Goal: Feedback & Contribution: Submit feedback/report problem

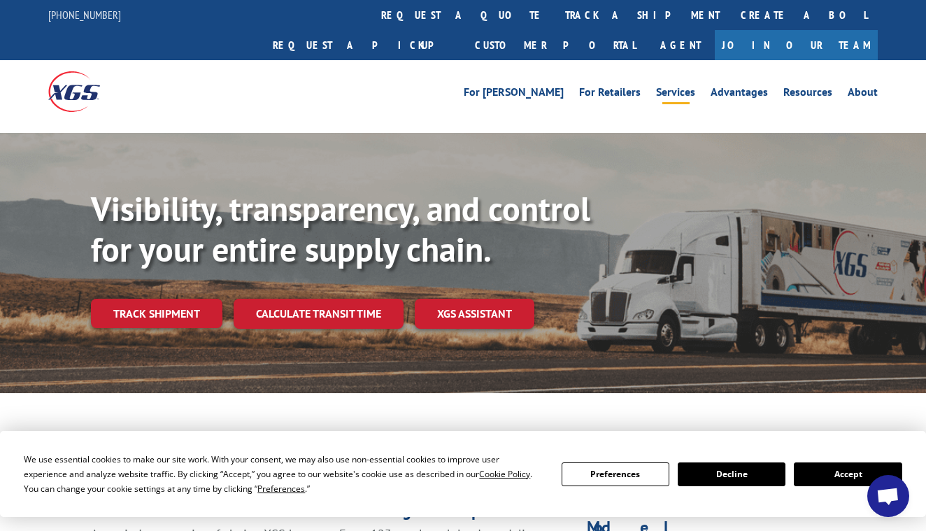
click at [678, 87] on link "Services" at bounding box center [675, 94] width 39 height 15
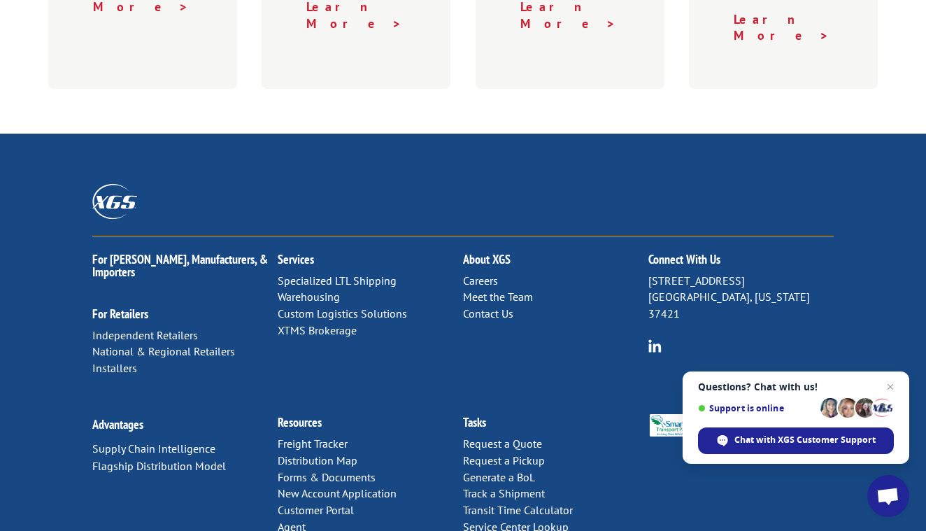
scroll to position [816, 0]
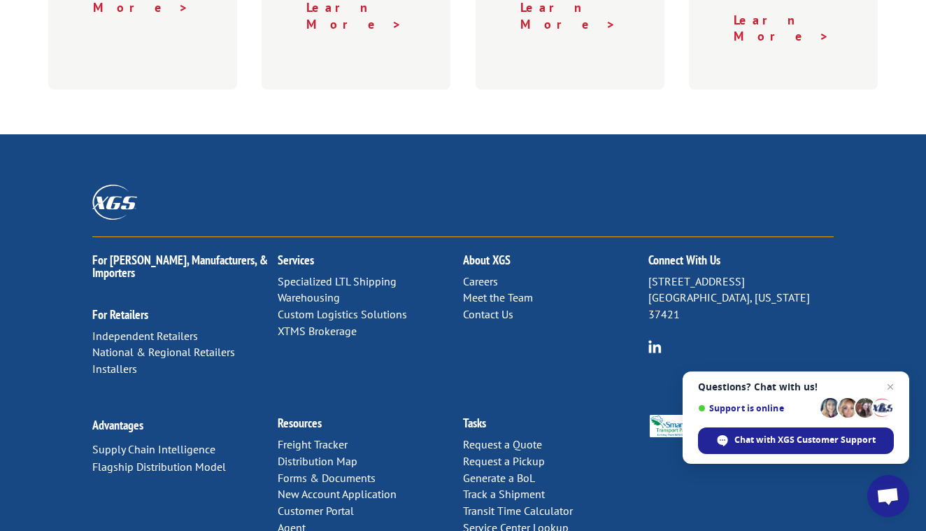
click at [498, 307] on link "Contact Us" at bounding box center [488, 314] width 50 height 14
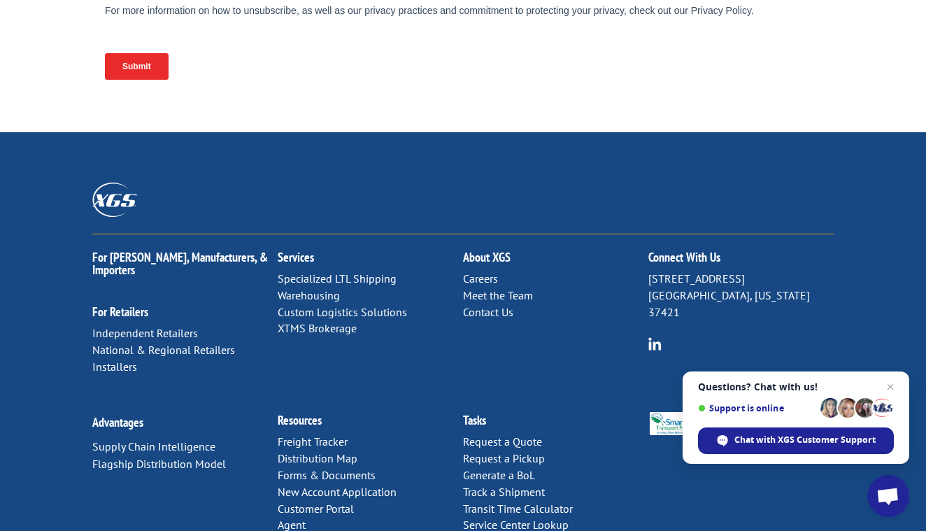
scroll to position [705, 0]
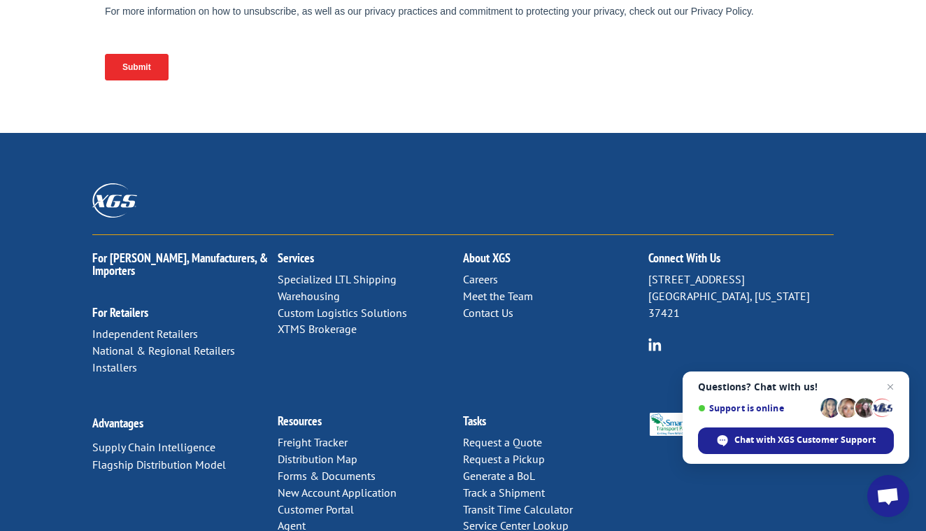
click at [482, 272] on link "Careers" at bounding box center [480, 279] width 35 height 14
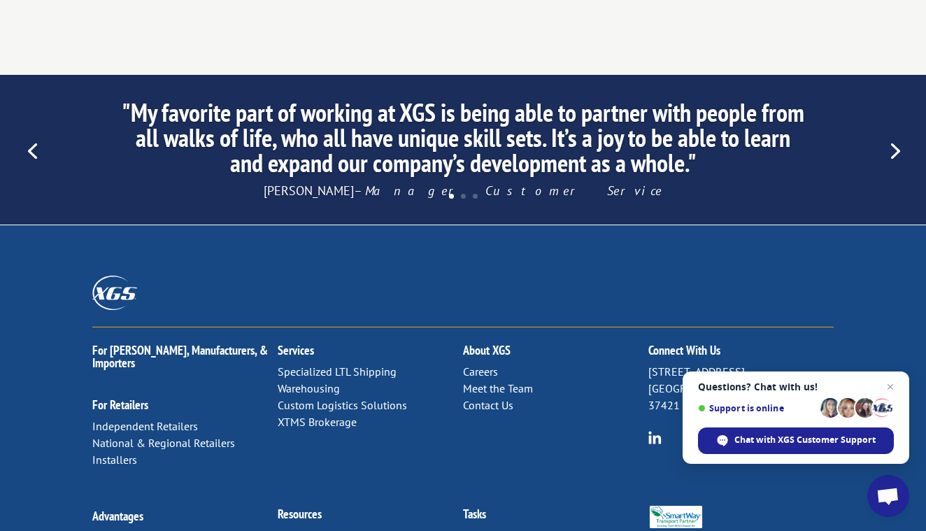
scroll to position [1368, 0]
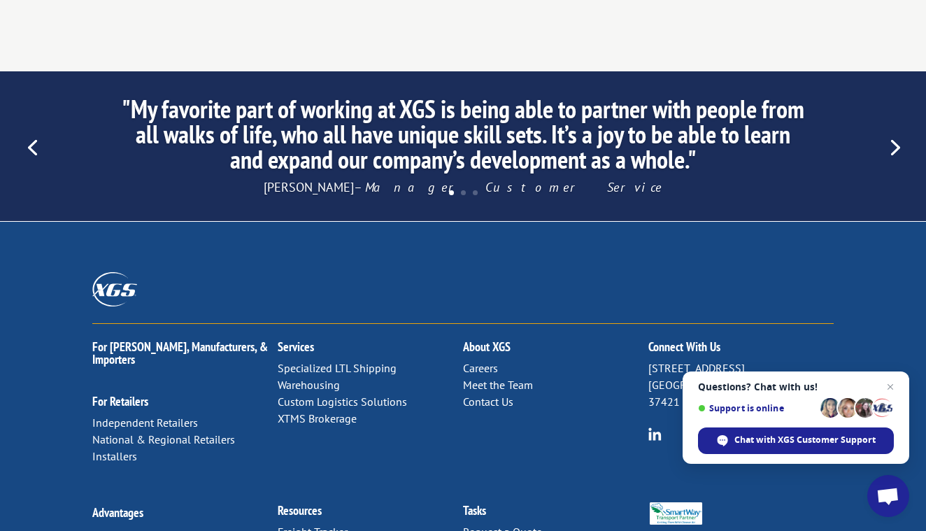
click at [488, 395] on link "Contact Us" at bounding box center [488, 402] width 50 height 14
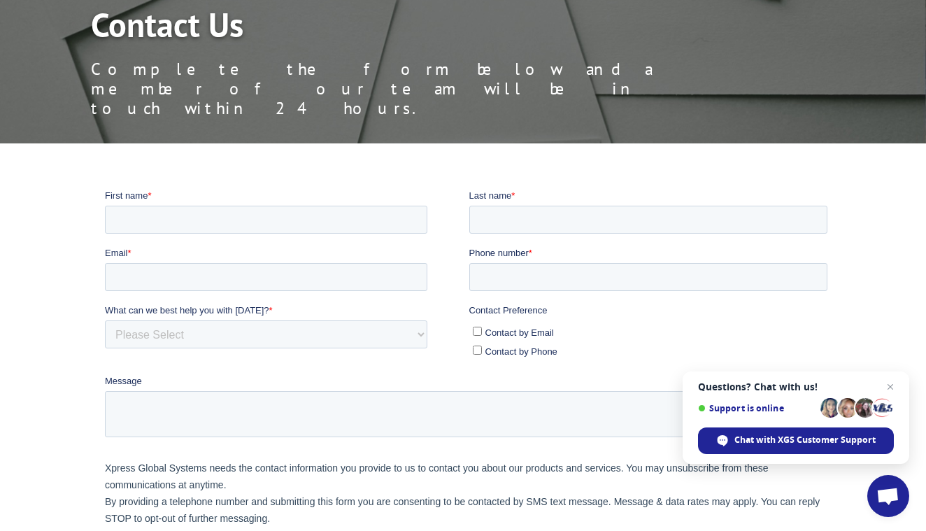
scroll to position [178, 0]
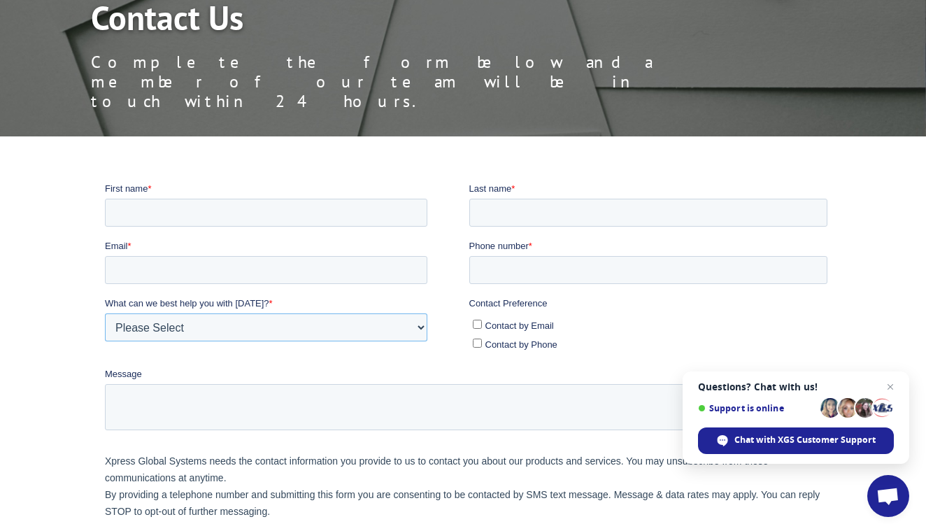
select select "Other"
click at [276, 409] on textarea "Message" at bounding box center [466, 406] width 723 height 46
paste textarea "Lore ips, D’s Ametcon Adipis, e seddoeiu temporinc ut Laboreet Doloremagnaal En…"
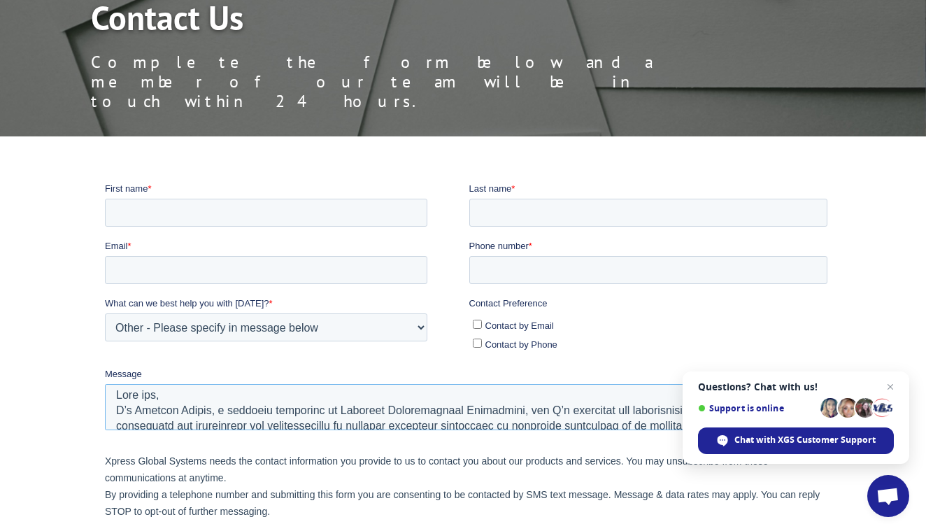
scroll to position [0, 0]
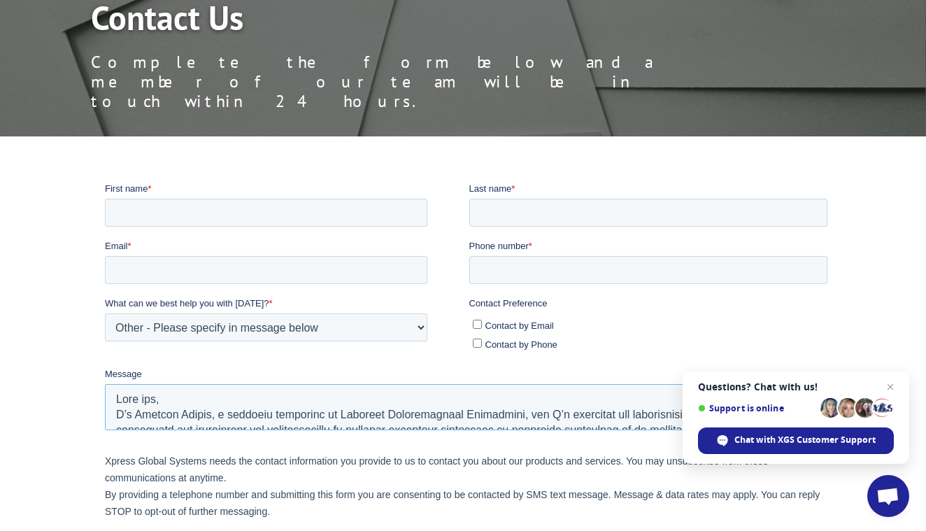
click at [193, 399] on textarea "Message" at bounding box center [466, 406] width 723 height 46
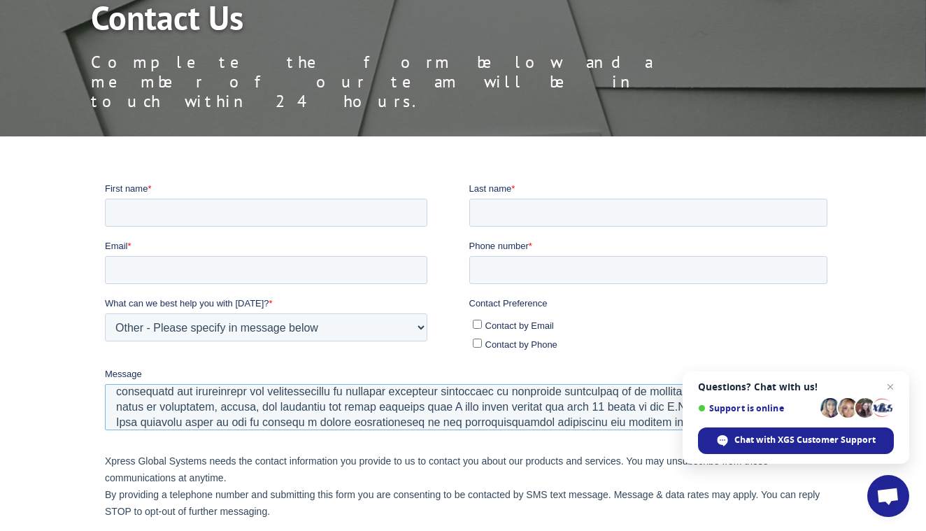
scroll to position [68, 0]
click at [674, 388] on textarea "Message" at bounding box center [466, 406] width 723 height 46
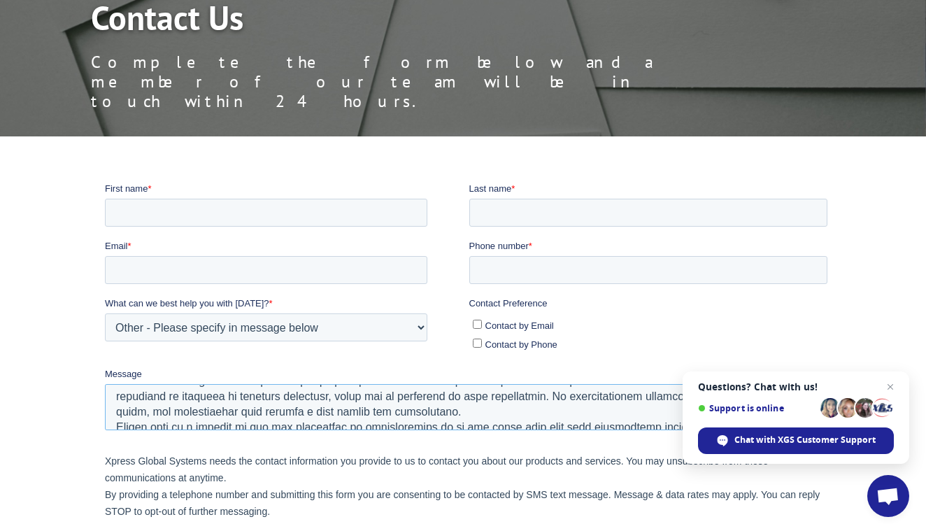
scroll to position [127, 0]
click at [406, 404] on textarea "Message" at bounding box center [466, 406] width 723 height 46
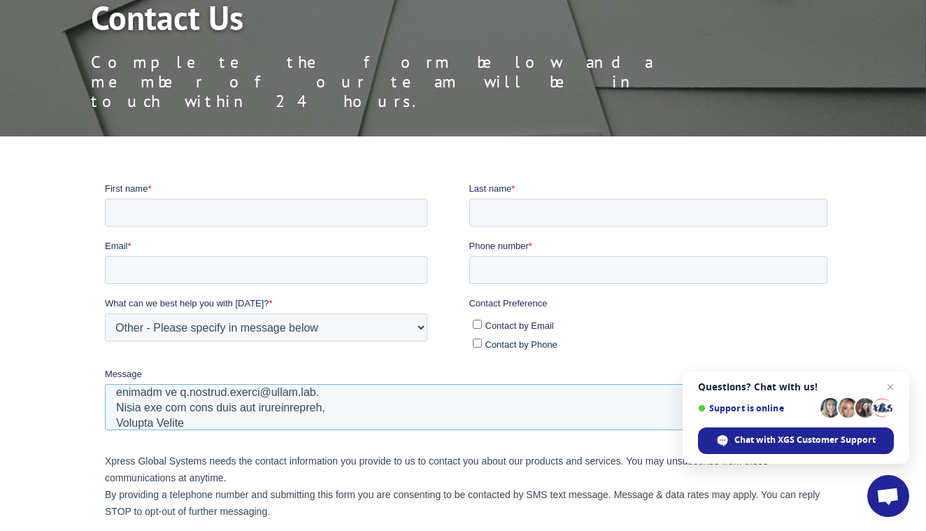
scroll to position [197, 0]
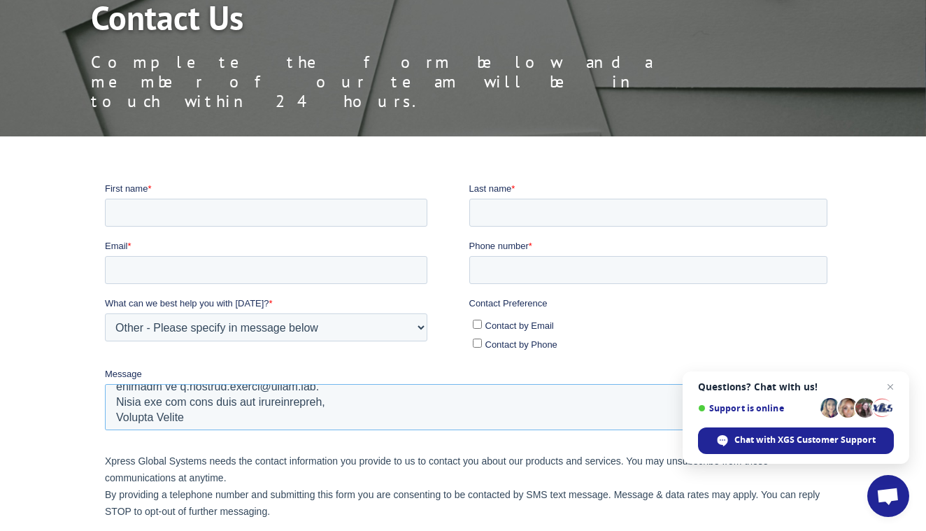
click at [337, 389] on textarea "Message" at bounding box center [466, 406] width 723 height 46
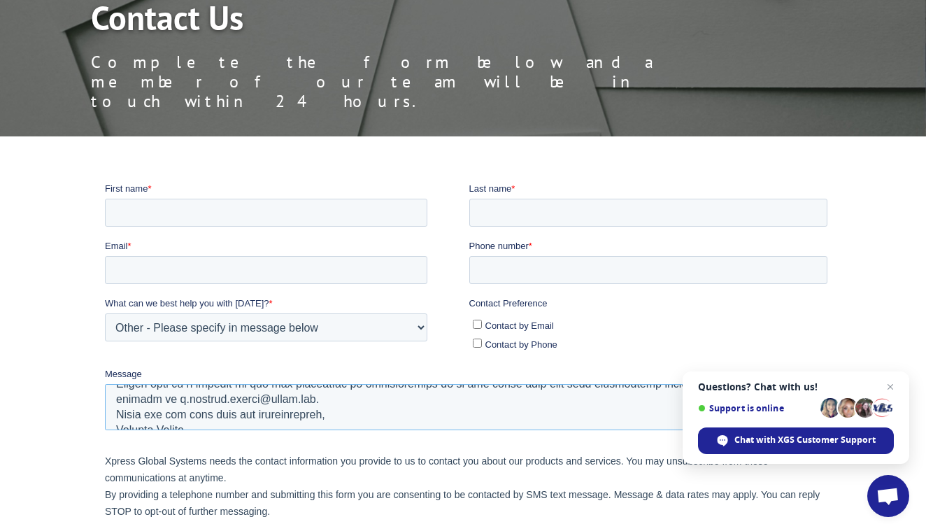
scroll to position [183, 0]
click at [330, 397] on textarea "Message" at bounding box center [466, 406] width 723 height 46
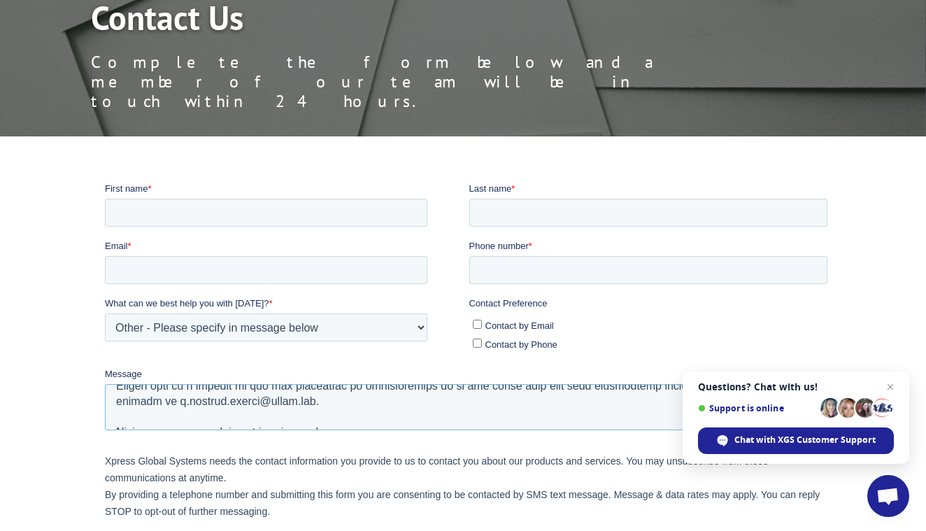
type textarea "Lore ips, D’s Ametcon Adipis, e seddoeiu temporinc ut Laboreet Doloremagnaal En…"
type input "[PERSON_NAME]"
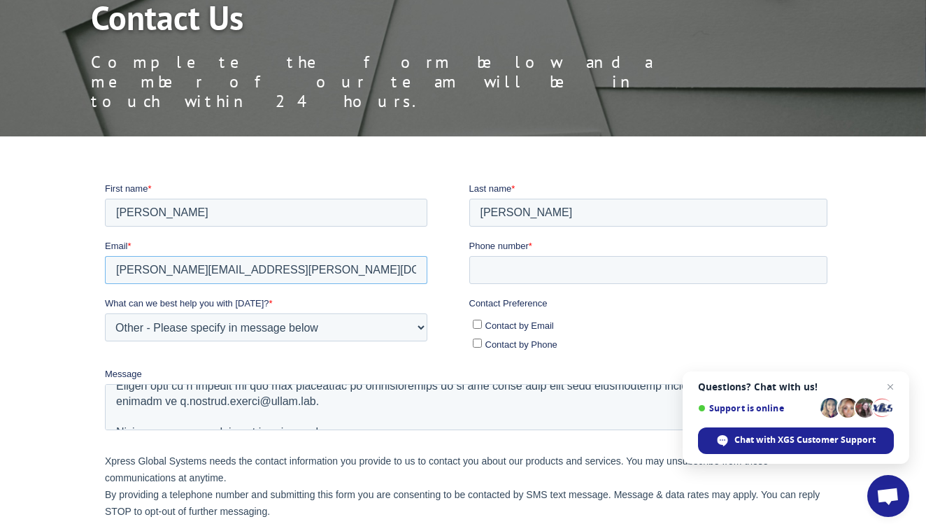
type input "[PERSON_NAME][EMAIL_ADDRESS][PERSON_NAME][DOMAIN_NAME]"
type input "7178020103"
click at [476, 324] on input "Contact by Email" at bounding box center [477, 323] width 9 height 9
checkbox input "true"
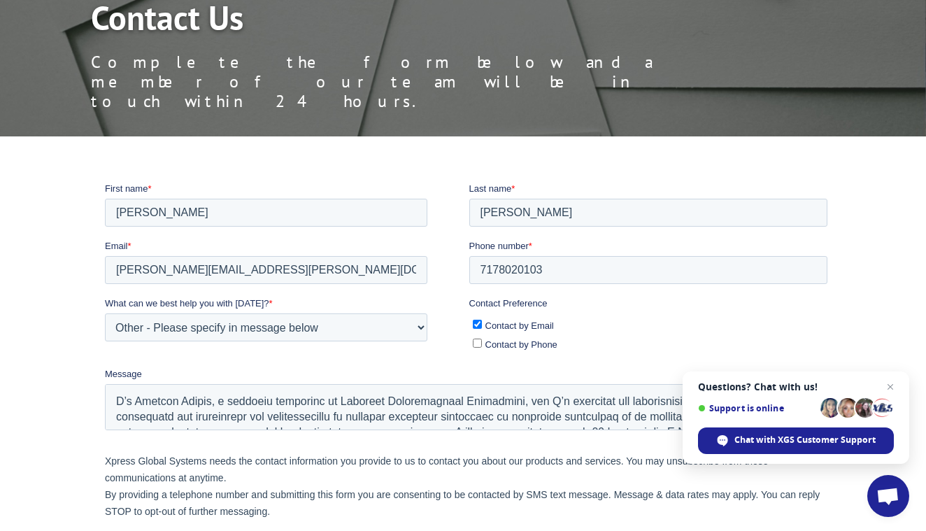
scroll to position [31, 0]
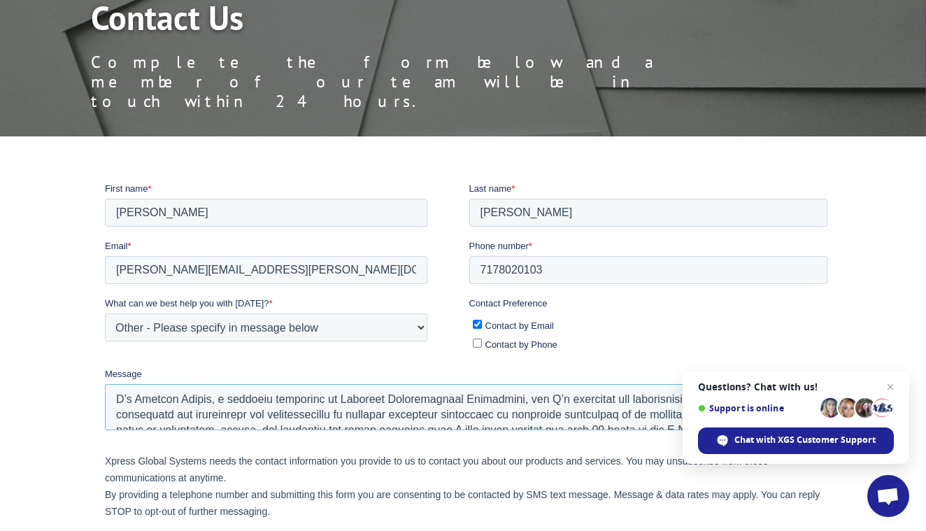
click at [502, 397] on textarea "Message" at bounding box center [466, 406] width 723 height 46
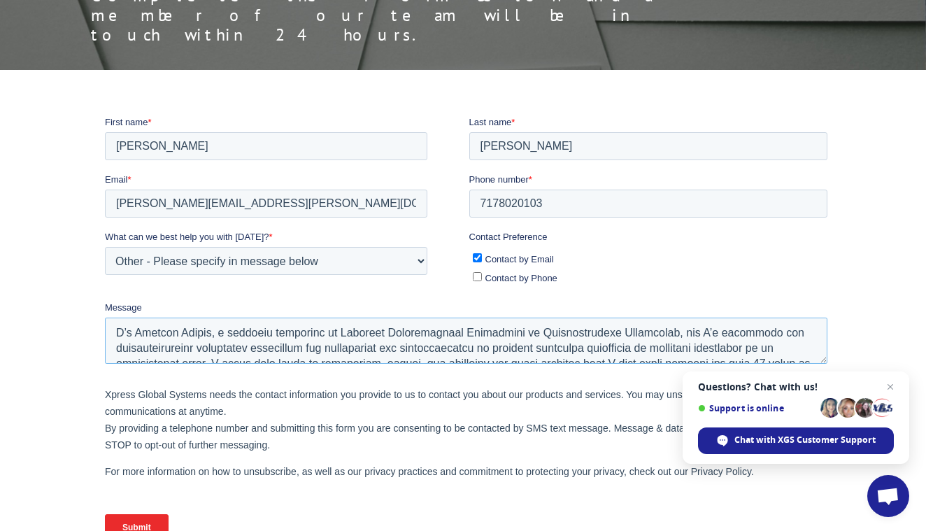
scroll to position [260, 0]
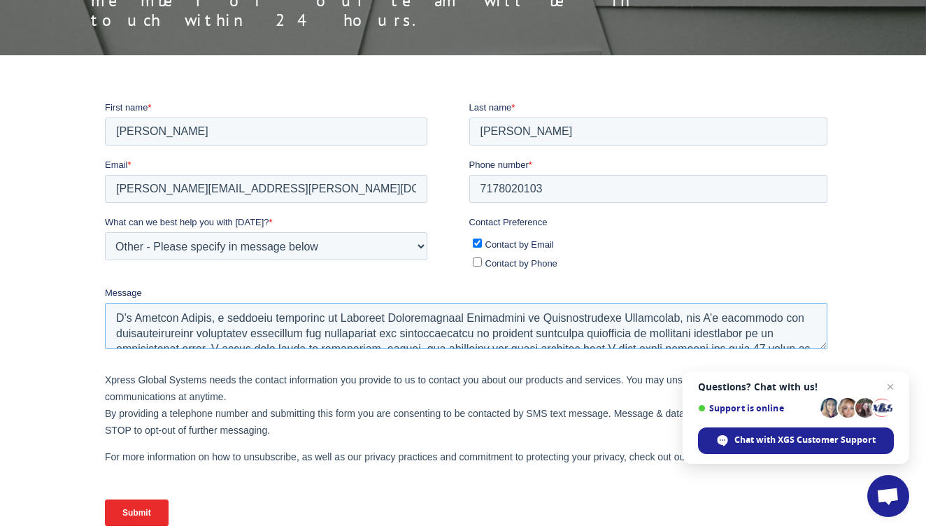
type textarea "Lore ips, D’s Ametcon Adipis, e seddoeiu temporinc ut Laboreet Doloremagnaal En…"
click at [143, 504] on input "Submit" at bounding box center [137, 512] width 64 height 27
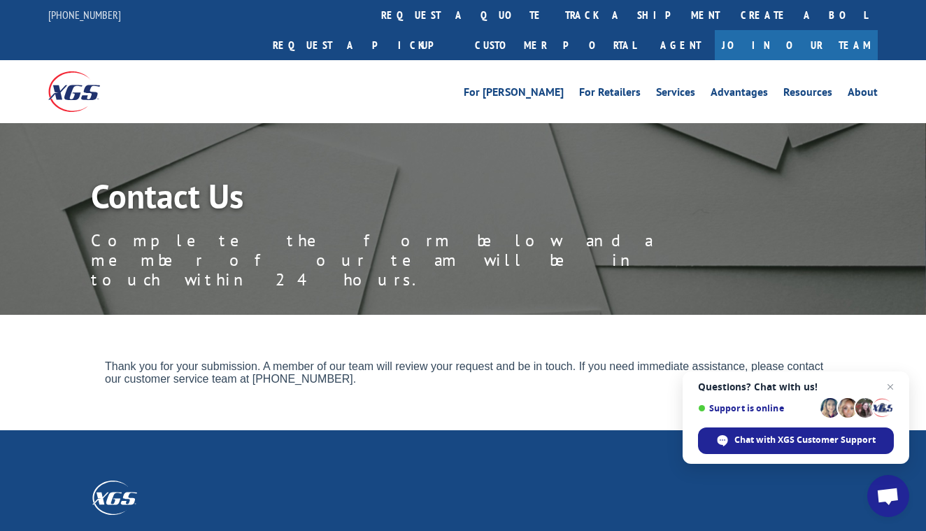
scroll to position [0, 0]
